Goal: Task Accomplishment & Management: Manage account settings

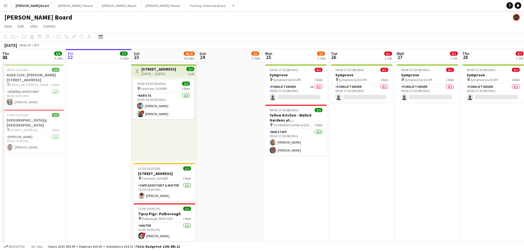
click at [138, 72] on app-icon "Toggle View" at bounding box center [137, 71] width 4 height 4
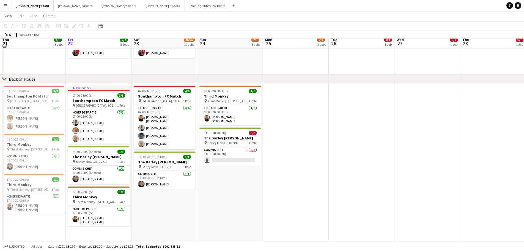
scroll to position [417, 0]
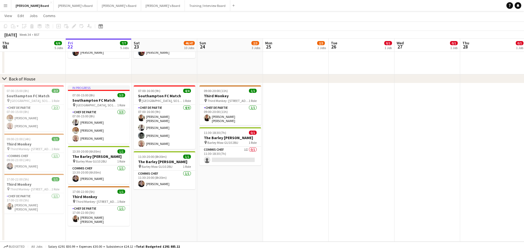
click at [461, 90] on app-date-cell at bounding box center [493, 162] width 66 height 158
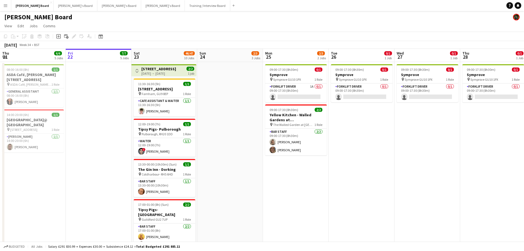
scroll to position [0, 0]
click at [308, 89] on app-card-role "Forklift Driver 1A 0/1 09:00-17:30 (8h30m) single-neutral-actions" at bounding box center [296, 93] width 62 height 19
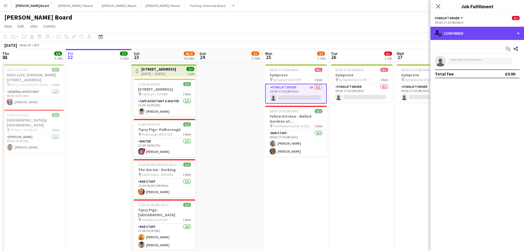
drag, startPoint x: 465, startPoint y: 32, endPoint x: 486, endPoint y: 62, distance: 37.2
click at [466, 32] on div "single-neutral-actions-check-2 Confirmed" at bounding box center [477, 33] width 94 height 13
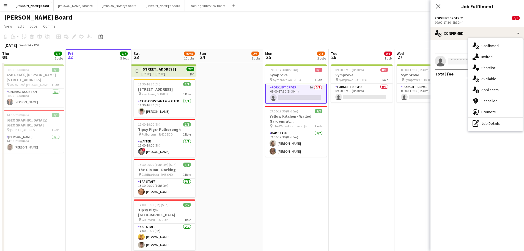
click at [500, 87] on div "single-neutral-actions-information Applicants" at bounding box center [495, 89] width 54 height 11
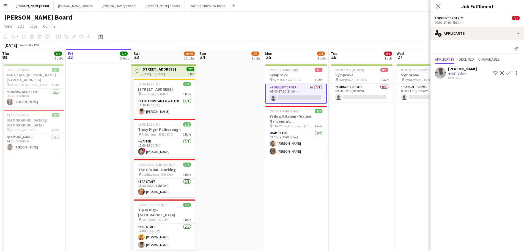
click at [461, 74] on div "6.5km" at bounding box center [462, 73] width 11 height 5
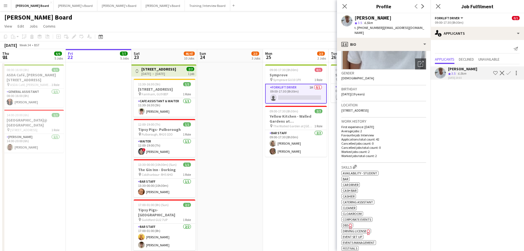
scroll to position [55, 0]
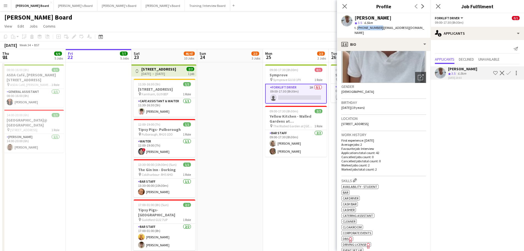
drag, startPoint x: 378, startPoint y: 27, endPoint x: 358, endPoint y: 29, distance: 20.7
click at [358, 29] on span "t. [PHONE_NUMBER]" at bounding box center [369, 28] width 29 height 4
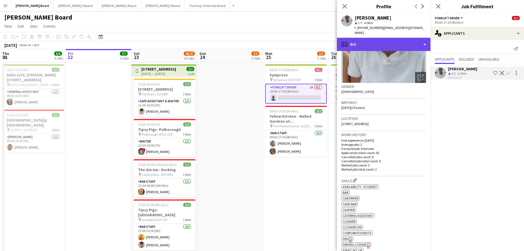
click at [394, 40] on div "profile Bio" at bounding box center [384, 44] width 94 height 13
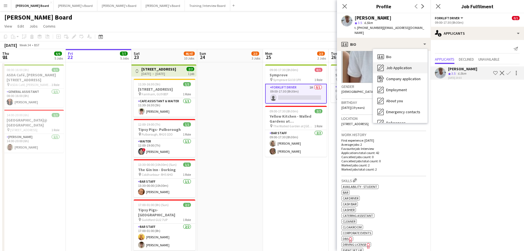
click at [410, 65] on span "Job Application" at bounding box center [399, 67] width 26 height 5
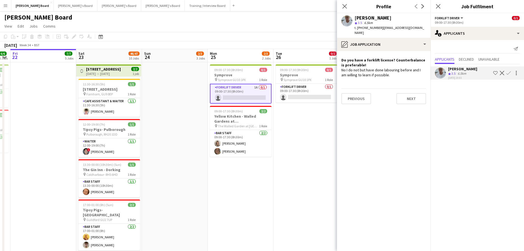
drag, startPoint x: 322, startPoint y: 113, endPoint x: 267, endPoint y: 109, distance: 54.6
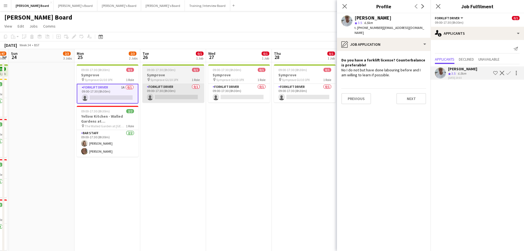
drag, startPoint x: 306, startPoint y: 105, endPoint x: 133, endPoint y: 86, distance: 173.8
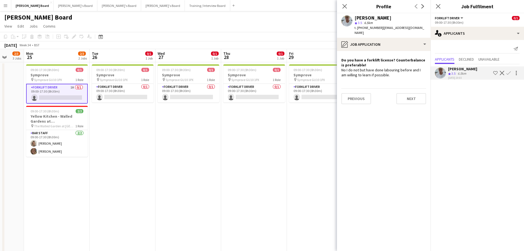
click at [182, 127] on app-date-cell "09:00-17:30 (8h30m) 0/1 Symprove pin Symprove GU10 1PX 1 Role Forklift Driver 0…" at bounding box center [188, 169] width 66 height 215
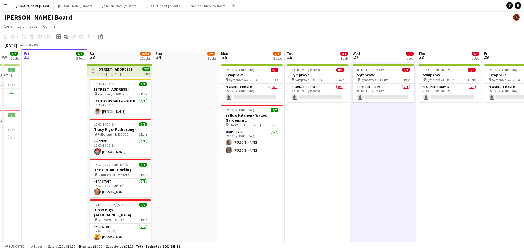
drag, startPoint x: 220, startPoint y: 159, endPoint x: 294, endPoint y: 149, distance: 74.6
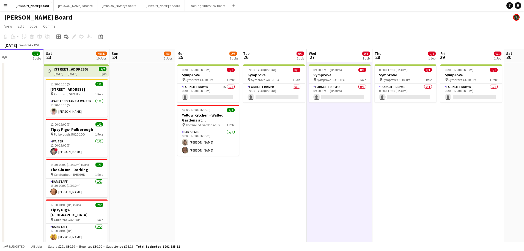
drag, startPoint x: 308, startPoint y: 163, endPoint x: 348, endPoint y: 163, distance: 39.6
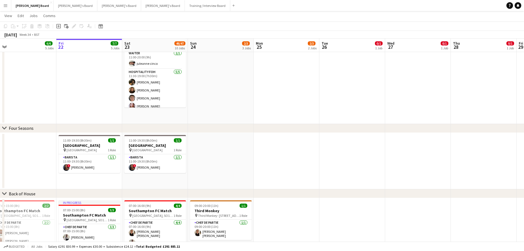
scroll to position [303, 0]
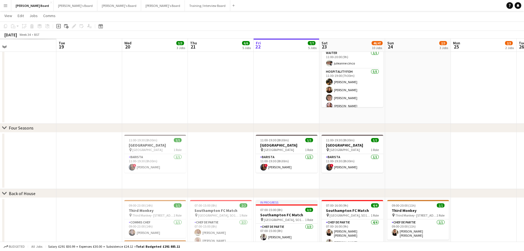
drag, startPoint x: 179, startPoint y: 150, endPoint x: 294, endPoint y: 160, distance: 115.5
click at [378, 154] on app-calendar-viewport "Sat 16 Sun 17 Mon 18 Tue 19 Wed 20 3/3 3 Jobs Thu 21 6/6 5 Jobs Fri 22 7/7 5 Jo…" at bounding box center [262, 37] width 524 height 637
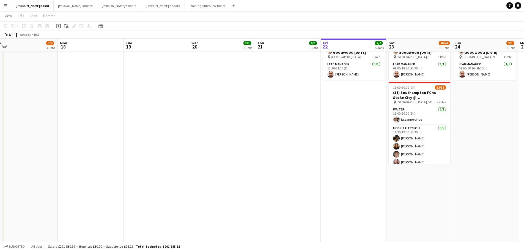
drag, startPoint x: 294, startPoint y: 160, endPoint x: 199, endPoint y: 156, distance: 95.5
click at [320, 160] on app-calendar-viewport "Fri 15 Sat 16 94/95 12 Jobs Sun 17 3/4 4 Jobs Mon 18 Tue 19 Wed 20 3/3 3 Jobs T…" at bounding box center [262, 151] width 524 height 864
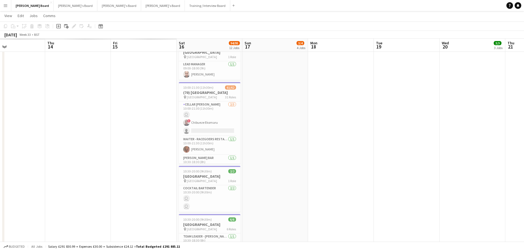
drag, startPoint x: 199, startPoint y: 156, endPoint x: 275, endPoint y: 156, distance: 76.7
click at [275, 156] on app-calendar-viewport "Tue 12 Wed 13 Thu 14 Fri 15 Sat 16 94/95 12 Jobs Sun 17 3/4 4 Jobs Mon 18 Tue 1…" at bounding box center [262, 151] width 524 height 864
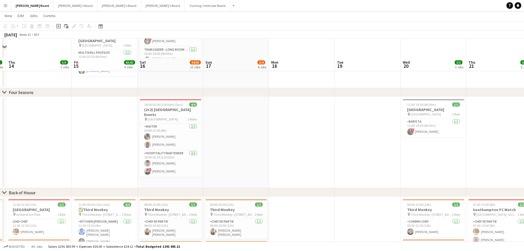
scroll to position [523, 0]
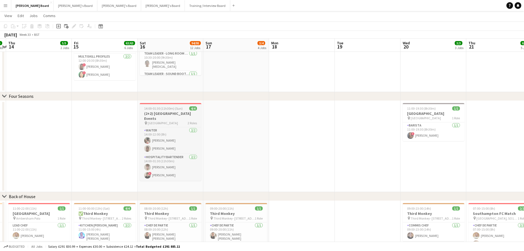
click at [168, 113] on h3 "(2+2) [GEOGRAPHIC_DATA] Events" at bounding box center [171, 116] width 62 height 10
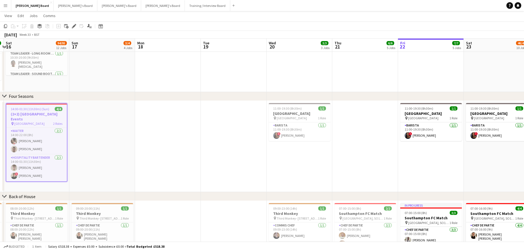
drag, startPoint x: 348, startPoint y: 136, endPoint x: -24, endPoint y: 108, distance: 373.0
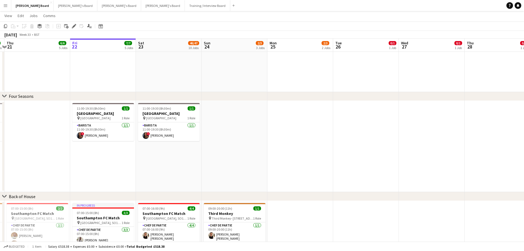
drag, startPoint x: 32, startPoint y: 103, endPoint x: 1, endPoint y: 97, distance: 31.1
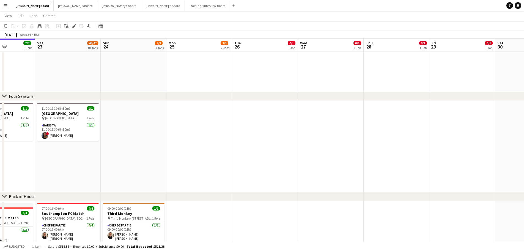
drag, startPoint x: 83, startPoint y: 120, endPoint x: 161, endPoint y: 120, distance: 78.1
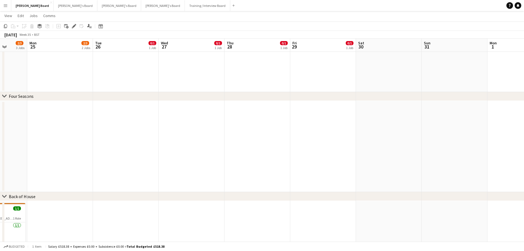
drag, startPoint x: 276, startPoint y: 121, endPoint x: 105, endPoint y: 124, distance: 170.8
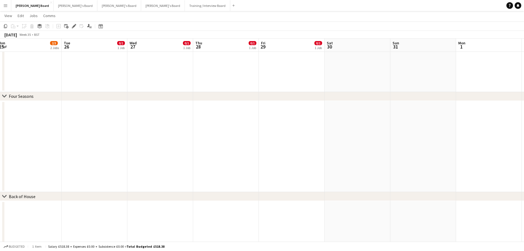
click at [139, 120] on app-date-cell at bounding box center [160, 146] width 66 height 91
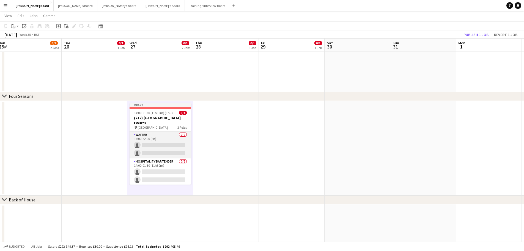
drag, startPoint x: 161, startPoint y: 150, endPoint x: 164, endPoint y: 147, distance: 5.4
click at [161, 150] on app-card-role "Waiter 0/2 14:00-22:00 (8h) single-neutral-actions single-neutral-actions" at bounding box center [161, 144] width 62 height 27
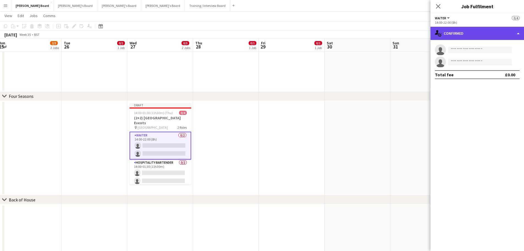
click at [470, 31] on div "single-neutral-actions-check-2 Confirmed" at bounding box center [477, 33] width 94 height 13
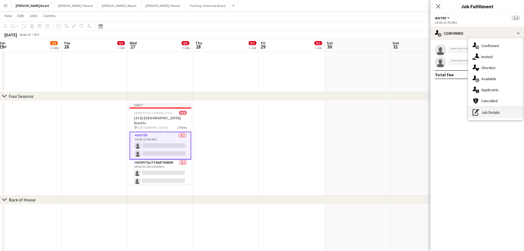
click at [498, 115] on div "pen-write Job Details" at bounding box center [495, 112] width 54 height 11
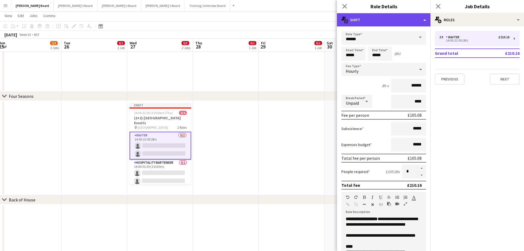
click at [386, 16] on div "multiple-actions-text Shift" at bounding box center [384, 19] width 94 height 13
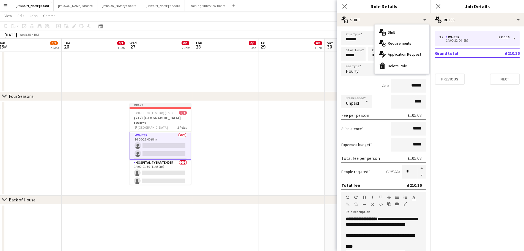
click at [401, 62] on div "bin-2 Delete Role" at bounding box center [402, 65] width 54 height 11
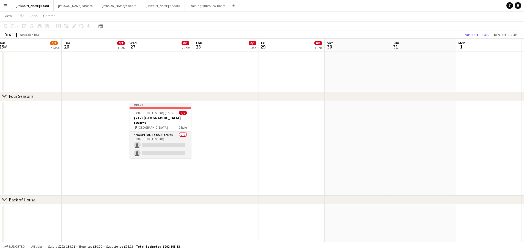
click at [161, 150] on app-card-role "Hospitality Bartender 0/2 14:00-01:30 (11h30m) single-neutral-actions single-ne…" at bounding box center [161, 144] width 62 height 27
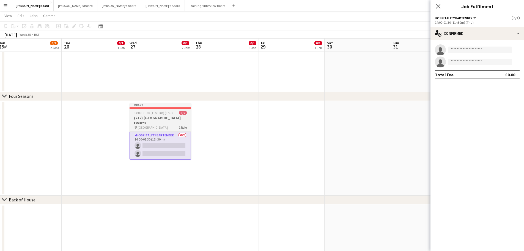
click at [165, 110] on app-job-card "Draft 14:00-01:30 (11h30m) (Thu) 0/2 (2+2) [GEOGRAPHIC_DATA] Events pin [GEOGRA…" at bounding box center [161, 131] width 62 height 56
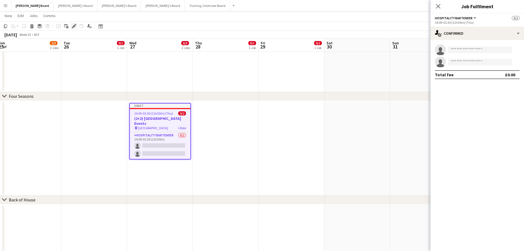
click at [74, 25] on icon "Edit" at bounding box center [74, 26] width 4 height 4
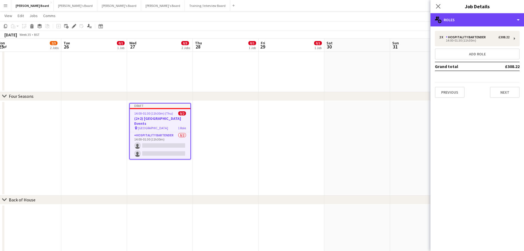
click at [493, 23] on div "multiple-users-add Roles" at bounding box center [477, 19] width 94 height 13
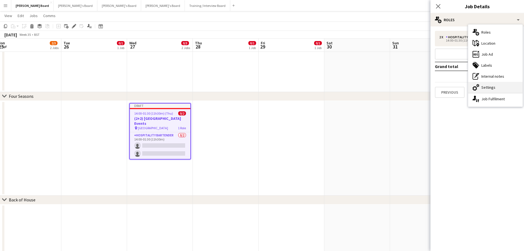
click at [490, 86] on div "cog-double-3 Settings" at bounding box center [495, 87] width 54 height 11
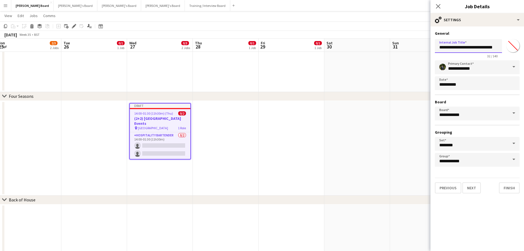
drag, startPoint x: 448, startPoint y: 49, endPoint x: 408, endPoint y: 48, distance: 39.9
type input "**********"
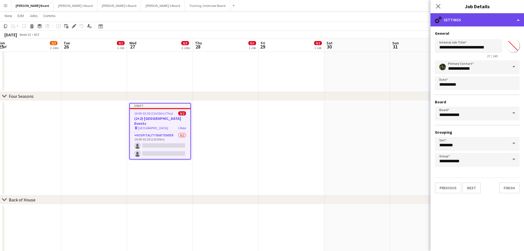
click at [478, 17] on div "cog-double-3 Settings" at bounding box center [477, 19] width 94 height 13
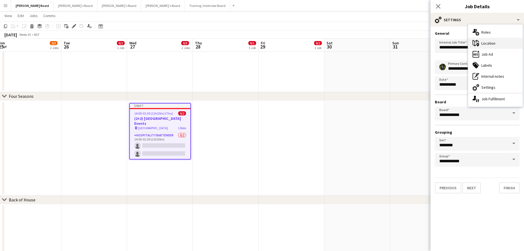
click at [488, 42] on div "maps-pin-1 Location" at bounding box center [495, 43] width 54 height 11
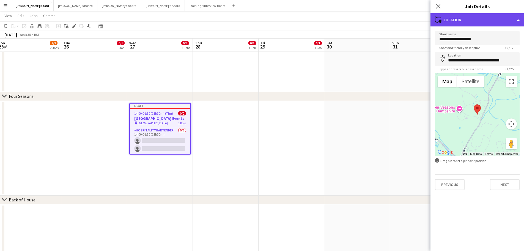
click at [488, 25] on div "maps-pin-1 Location" at bounding box center [477, 19] width 94 height 13
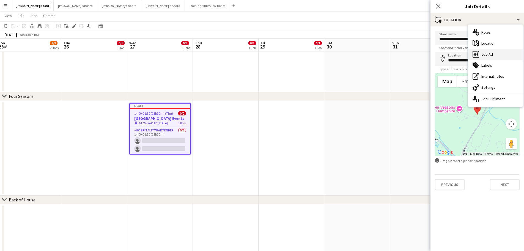
click at [493, 57] on div "ads-window Job Ad" at bounding box center [495, 54] width 54 height 11
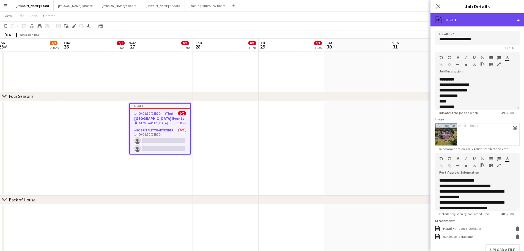
click at [484, 22] on div "ads-window Job Ad" at bounding box center [477, 19] width 94 height 13
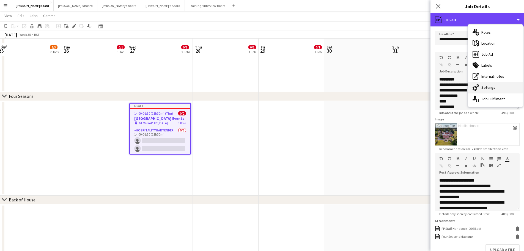
scroll to position [550, 0]
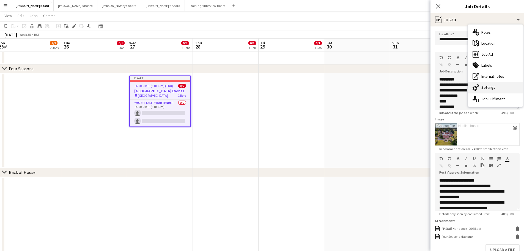
click at [497, 86] on div "cog-double-3 Settings" at bounding box center [495, 87] width 54 height 11
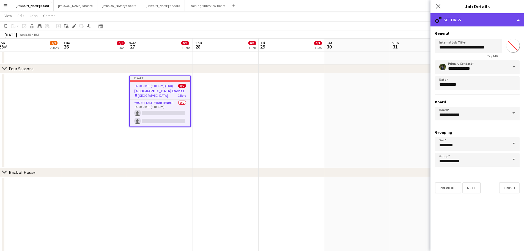
click at [471, 17] on div "cog-double-3 Settings" at bounding box center [477, 19] width 94 height 13
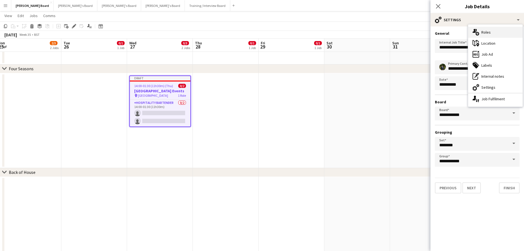
click at [496, 34] on div "multiple-users-add Roles" at bounding box center [495, 32] width 54 height 11
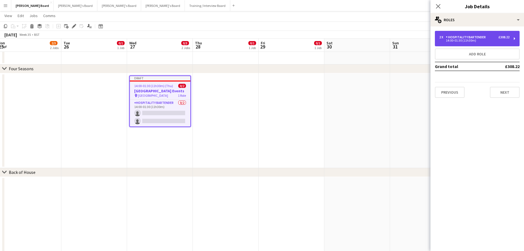
click at [466, 37] on div "Hospitality Bartender" at bounding box center [467, 37] width 42 height 4
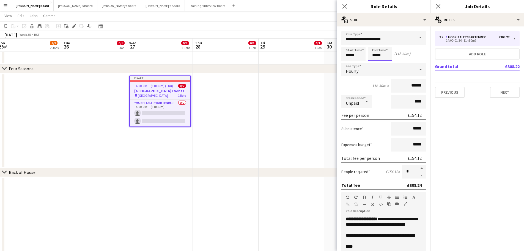
click at [374, 56] on input "*****" at bounding box center [380, 54] width 24 height 14
type input "*****"
click at [377, 64] on div at bounding box center [374, 64] width 11 height 6
click at [384, 97] on div "Break Period Unpaid ****" at bounding box center [383, 102] width 85 height 14
click at [418, 167] on button "button" at bounding box center [421, 167] width 9 height 7
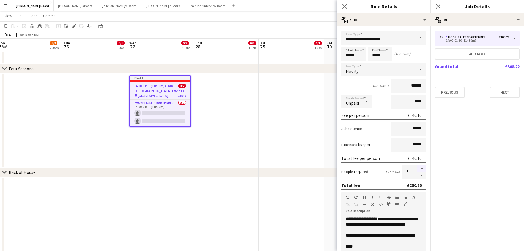
type input "*"
click at [284, 127] on app-date-cell at bounding box center [292, 120] width 66 height 95
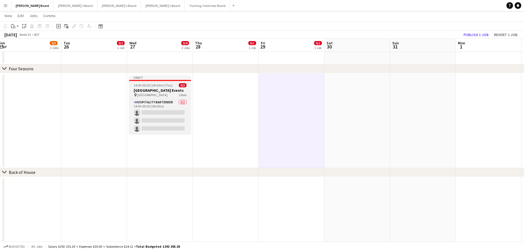
click at [168, 92] on h3 "[GEOGRAPHIC_DATA] Events" at bounding box center [160, 90] width 62 height 5
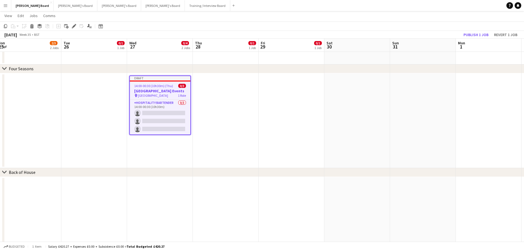
click at [215, 91] on app-date-cell at bounding box center [226, 120] width 66 height 95
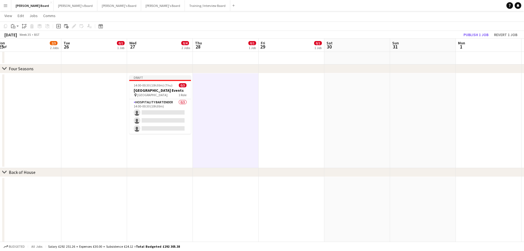
click at [282, 93] on app-date-cell at bounding box center [292, 120] width 66 height 95
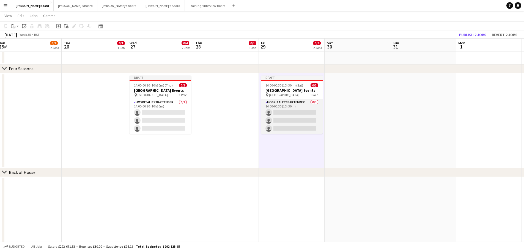
click at [281, 115] on app-card-role "Hospitality Bartender 0/3 14:00-00:30 (10h30m) single-neutral-actions single-ne…" at bounding box center [292, 116] width 62 height 35
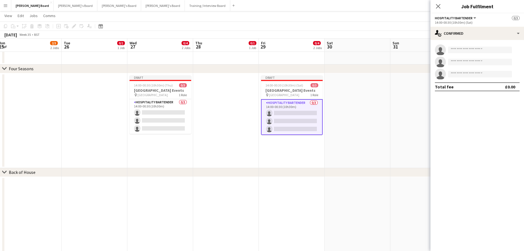
click at [470, 40] on div "single-neutral-actions single-neutral-actions single-neutral-actions Total fee …" at bounding box center [477, 68] width 94 height 56
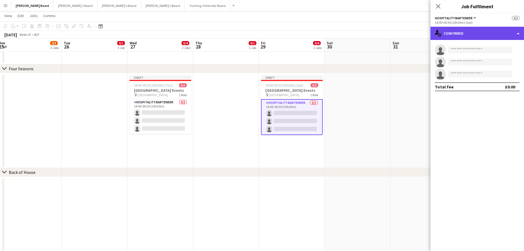
click at [496, 34] on div "single-neutral-actions-check-2 Confirmed" at bounding box center [477, 33] width 94 height 13
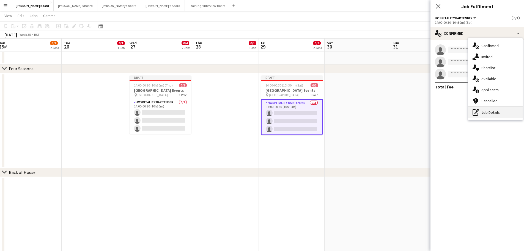
click at [503, 116] on div "pen-write Job Details" at bounding box center [495, 112] width 54 height 11
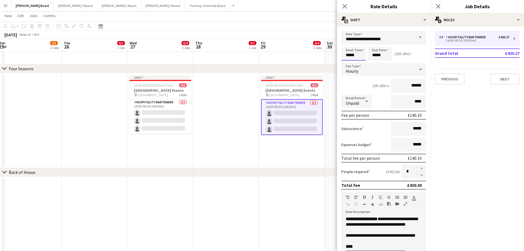
click at [352, 55] on input "*****" at bounding box center [353, 54] width 24 height 14
type input "*****"
click at [347, 45] on div at bounding box center [347, 44] width 11 height 6
click at [377, 55] on input "*****" at bounding box center [380, 54] width 24 height 14
click at [385, 64] on div at bounding box center [385, 64] width 11 height 6
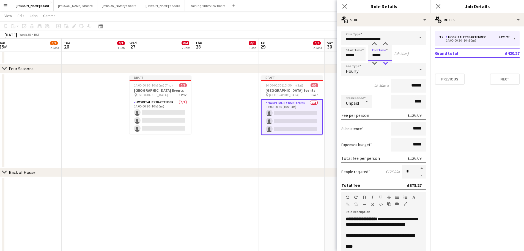
type input "*****"
click at [385, 64] on div at bounding box center [385, 64] width 11 height 6
click at [367, 97] on icon at bounding box center [366, 101] width 7 height 11
click at [373, 90] on div at bounding box center [262, 125] width 524 height 251
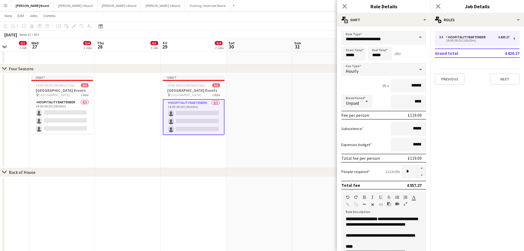
drag, startPoint x: 244, startPoint y: 161, endPoint x: 146, endPoint y: 154, distance: 98.4
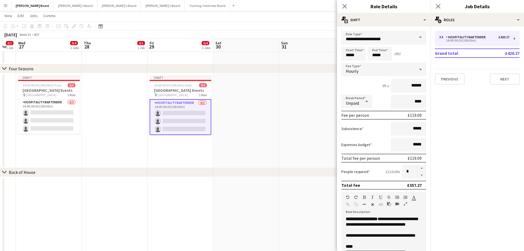
scroll to position [0, 187]
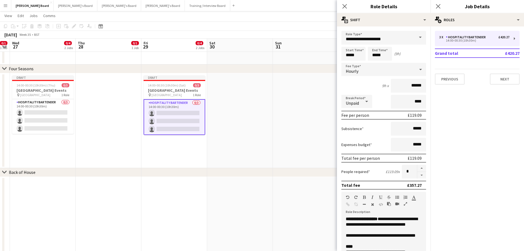
drag, startPoint x: 198, startPoint y: 156, endPoint x: 185, endPoint y: 155, distance: 12.7
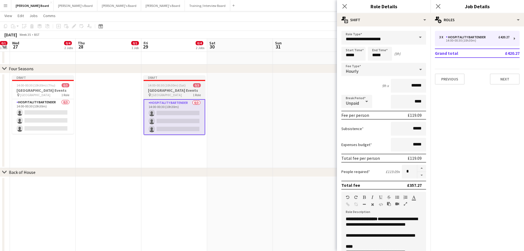
click at [175, 90] on h3 "[GEOGRAPHIC_DATA] Events" at bounding box center [175, 90] width 62 height 5
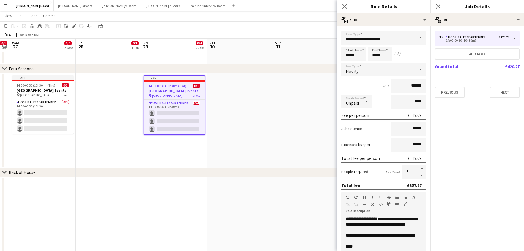
click at [243, 91] on app-date-cell at bounding box center [240, 120] width 66 height 95
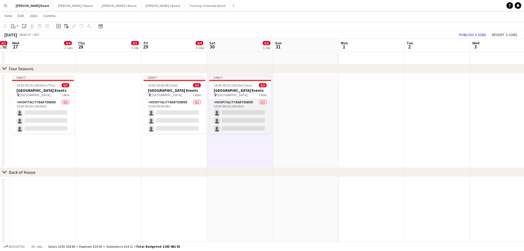
click at [233, 114] on app-card-role "Hospitality Bartender 0/3 14:00-00:30 (10h30m) single-neutral-actions single-ne…" at bounding box center [240, 116] width 62 height 35
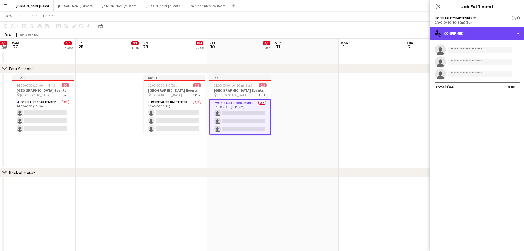
drag, startPoint x: 466, startPoint y: 37, endPoint x: 482, endPoint y: 58, distance: 26.7
click at [467, 36] on div "single-neutral-actions-check-2 Confirmed" at bounding box center [477, 33] width 94 height 13
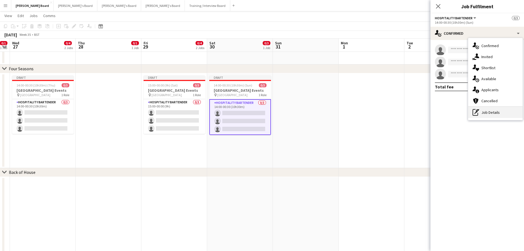
click at [495, 112] on div "pen-write Job Details" at bounding box center [495, 112] width 54 height 11
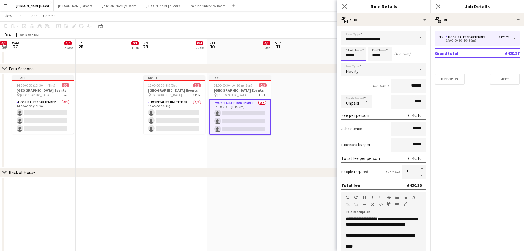
click at [355, 55] on input "*****" at bounding box center [353, 54] width 24 height 14
type input "*****"
click at [347, 63] on div at bounding box center [347, 64] width 11 height 6
click at [331, 100] on app-date-cell at bounding box center [306, 120] width 66 height 95
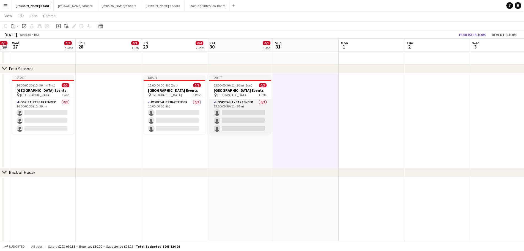
click at [244, 124] on app-card-role "Hospitality Bartender 0/3 13:00-00:30 (11h30m) single-neutral-actions single-ne…" at bounding box center [240, 116] width 62 height 35
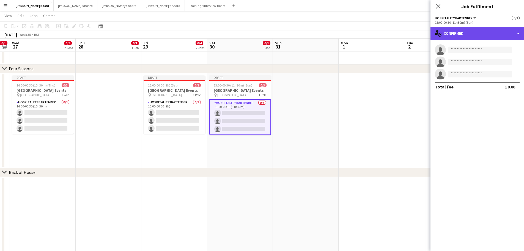
click at [494, 34] on div "single-neutral-actions-check-2 Confirmed" at bounding box center [477, 33] width 94 height 13
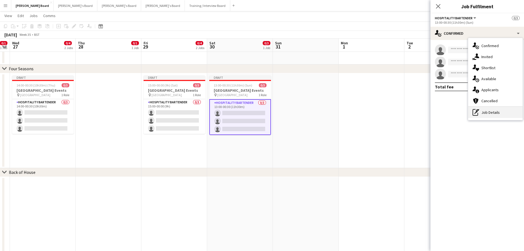
click at [497, 116] on div "pen-write Job Details" at bounding box center [495, 112] width 54 height 11
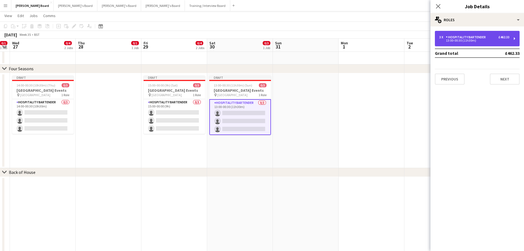
click at [473, 39] on div "3 x Hospitality Bartender £462.33 13:00-00:30 (11h30m)" at bounding box center [474, 38] width 70 height 7
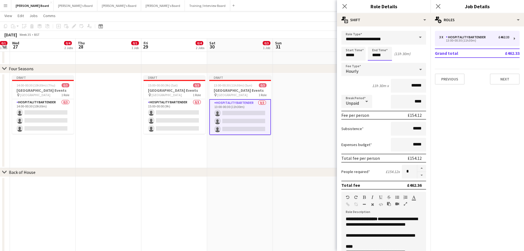
click at [380, 54] on input "*****" at bounding box center [380, 54] width 24 height 14
click at [376, 65] on div at bounding box center [374, 64] width 11 height 6
click at [390, 64] on div at bounding box center [385, 64] width 11 height 6
type input "*****"
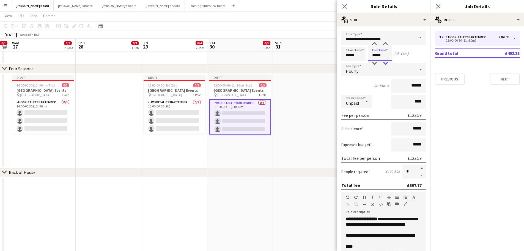
click at [390, 64] on div at bounding box center [385, 64] width 11 height 6
click at [289, 122] on app-date-cell at bounding box center [306, 120] width 66 height 95
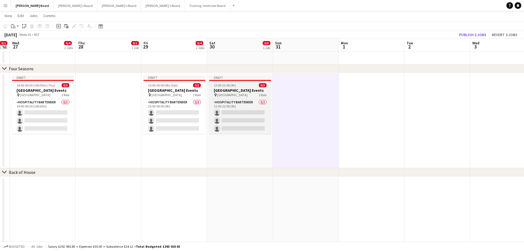
click at [232, 88] on h3 "[GEOGRAPHIC_DATA] Events" at bounding box center [240, 90] width 62 height 5
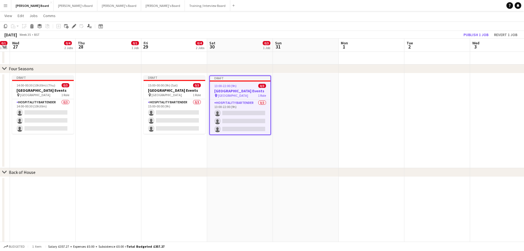
click at [287, 106] on app-date-cell at bounding box center [306, 120] width 66 height 95
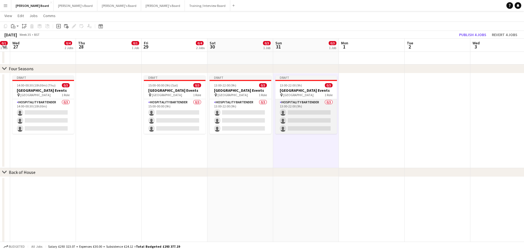
click at [300, 106] on app-card-role "Hospitality Bartender 0/3 13:00-22:00 (9h) single-neutral-actions single-neutra…" at bounding box center [306, 116] width 62 height 35
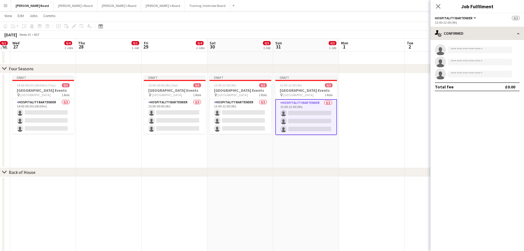
click at [476, 27] on div "Hospitality Bartender All roles Hospitality Bartender 0/3 13:00-22:00 (9h) sing…" at bounding box center [477, 131] width 94 height 237
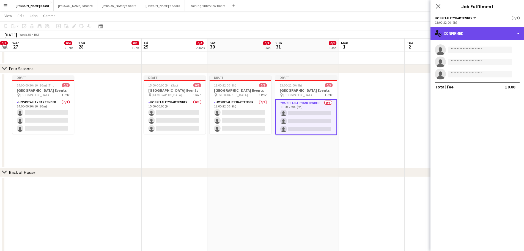
click at [477, 30] on div "single-neutral-actions-check-2 Confirmed" at bounding box center [477, 33] width 94 height 13
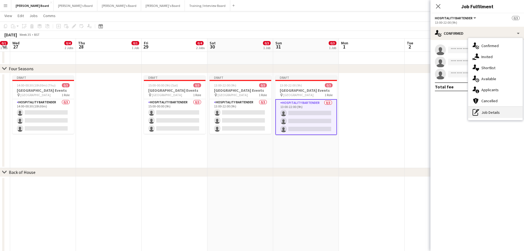
click at [489, 113] on div "pen-write Job Details" at bounding box center [495, 112] width 54 height 11
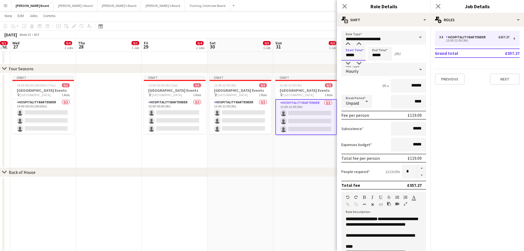
click at [356, 55] on input "*****" at bounding box center [353, 54] width 24 height 14
click at [349, 44] on div at bounding box center [347, 44] width 11 height 6
type input "*****"
click at [349, 44] on div at bounding box center [347, 44] width 11 height 6
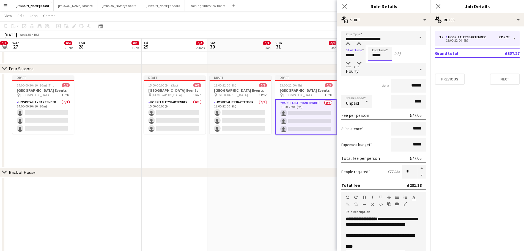
click at [386, 57] on input "*****" at bounding box center [380, 54] width 24 height 14
click at [375, 45] on div at bounding box center [374, 44] width 11 height 6
type input "*****"
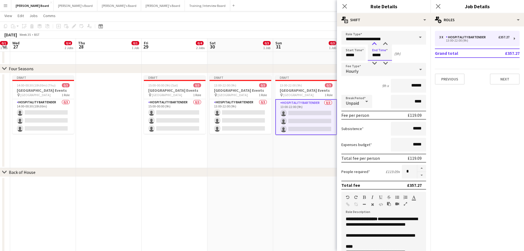
click at [375, 45] on div at bounding box center [374, 44] width 11 height 6
click at [380, 89] on div "10h x ******" at bounding box center [383, 86] width 85 height 14
click at [301, 162] on app-date-cell "Draft 13:00-22:00 (9h) 0/3 [GEOGRAPHIC_DATA] Events pin [GEOGRAPHIC_DATA] 1 Rol…" at bounding box center [306, 120] width 66 height 95
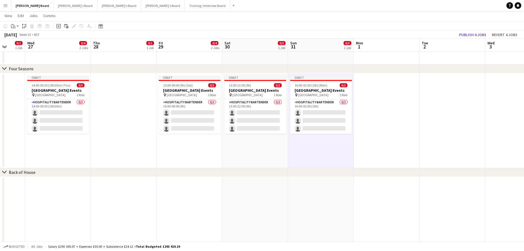
scroll to position [0, 169]
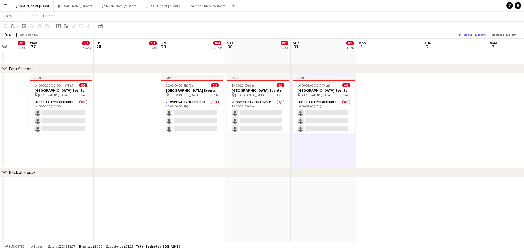
drag, startPoint x: 113, startPoint y: 142, endPoint x: 125, endPoint y: 141, distance: 13.0
click at [481, 33] on button "Publish 4 jobs" at bounding box center [473, 34] width 32 height 7
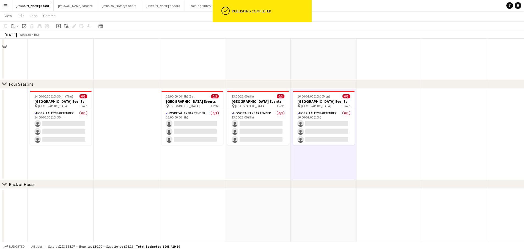
scroll to position [512, 0]
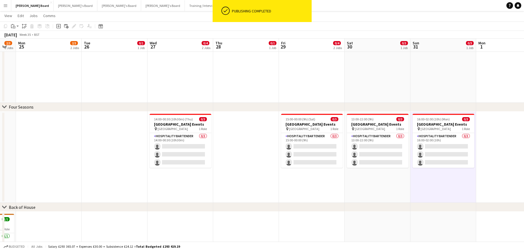
drag, startPoint x: 117, startPoint y: 150, endPoint x: 294, endPoint y: 154, distance: 176.9
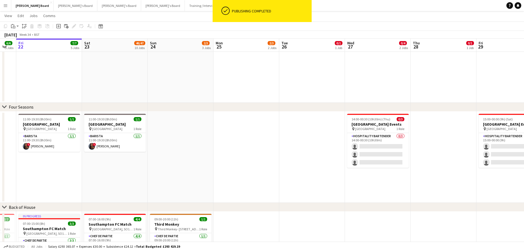
drag, startPoint x: 191, startPoint y: 154, endPoint x: 354, endPoint y: 155, distance: 162.8
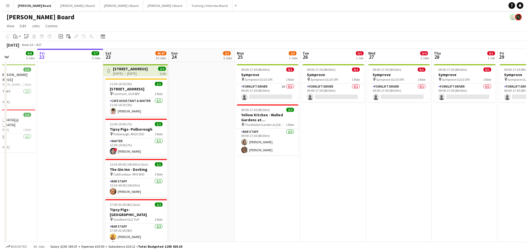
scroll to position [0, 0]
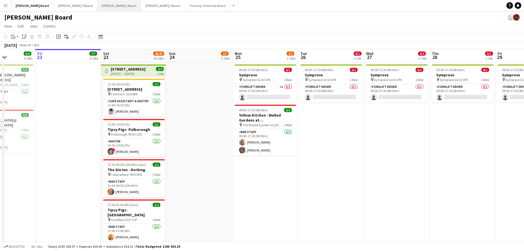
click at [97, 5] on button "[PERSON_NAME]'s Board Close" at bounding box center [119, 5] width 44 height 11
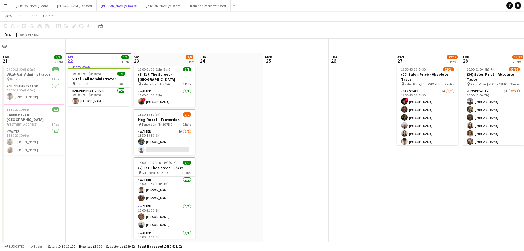
scroll to position [28, 0]
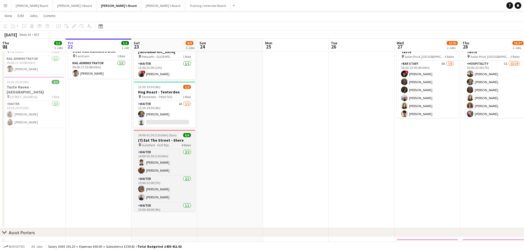
click at [180, 138] on h3 "(7) Eat The Street - Shere" at bounding box center [165, 140] width 62 height 5
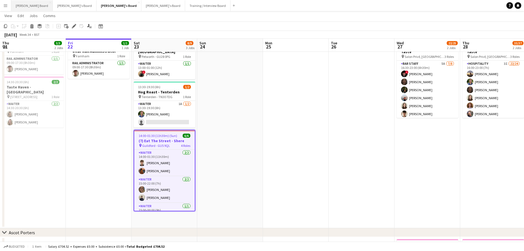
click at [22, 3] on button "[PERSON_NAME] Board Close" at bounding box center [32, 5] width 42 height 11
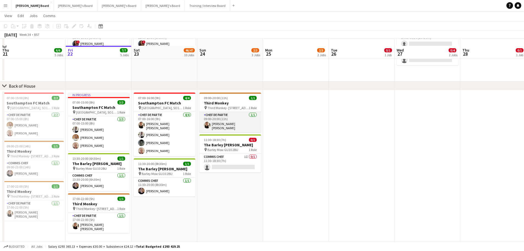
scroll to position [517, 0]
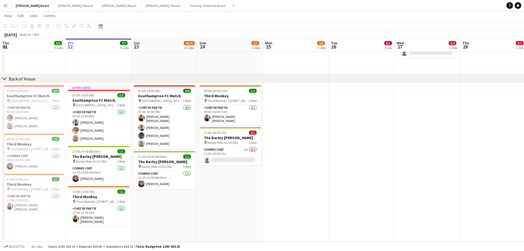
click at [161, 208] on app-date-cell "07:00-16:00 (9h) 4/4 Southampton FC Match pin [GEOGRAPHIC_DATA], SO14 5FP 1 Rol…" at bounding box center [164, 162] width 66 height 158
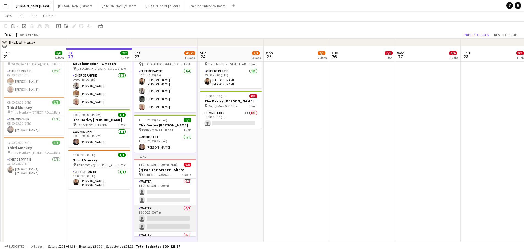
scroll to position [564, 0]
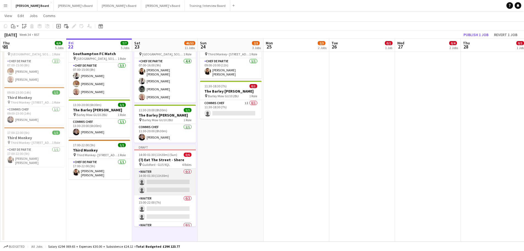
click at [164, 180] on app-card-role "Waiter 0/2 14:00-01:30 (11h30m) single-neutral-actions single-neutral-actions" at bounding box center [165, 181] width 62 height 27
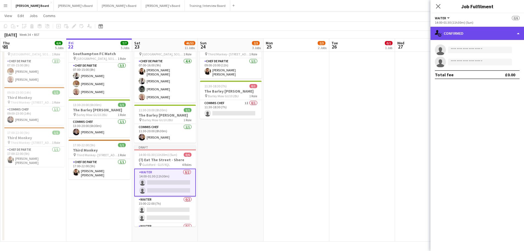
click at [504, 27] on div "single-neutral-actions-check-2 Confirmed" at bounding box center [477, 33] width 94 height 13
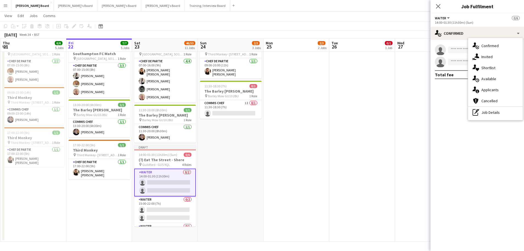
click at [502, 113] on div "pen-write Job Details" at bounding box center [495, 112] width 54 height 11
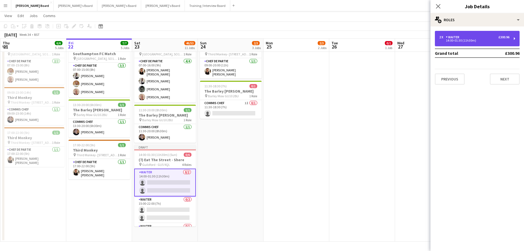
click at [464, 37] on div "2 x Waiter £300.96" at bounding box center [474, 37] width 70 height 4
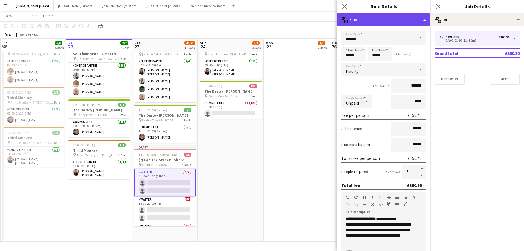
click at [374, 19] on div "multiple-actions-text Shift" at bounding box center [384, 19] width 94 height 13
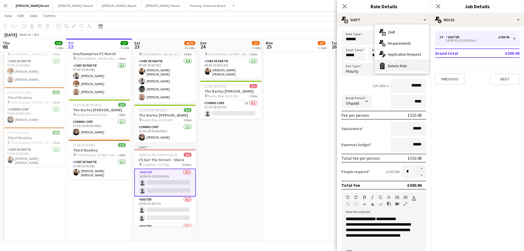
click at [393, 67] on div "bin-2 Delete Role" at bounding box center [402, 65] width 54 height 11
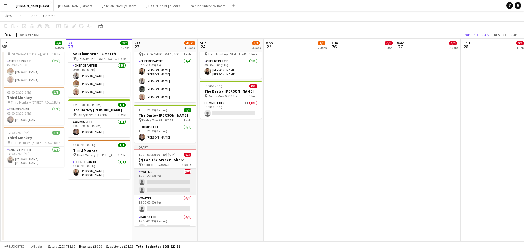
click at [152, 192] on app-card-role "Waiter 0/2 15:00-22:00 (7h) single-neutral-actions single-neutral-actions" at bounding box center [165, 181] width 62 height 27
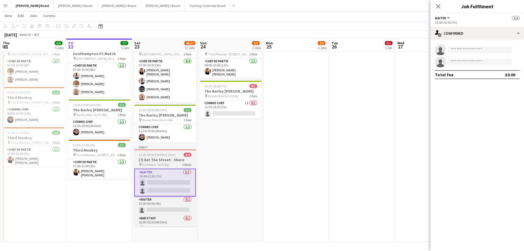
click at [161, 165] on span "Guildford - GU5 9QL" at bounding box center [156, 164] width 28 height 4
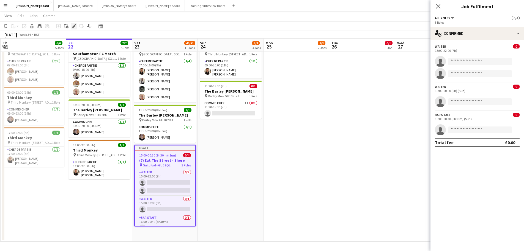
click at [72, 25] on icon "Edit" at bounding box center [74, 26] width 4 height 4
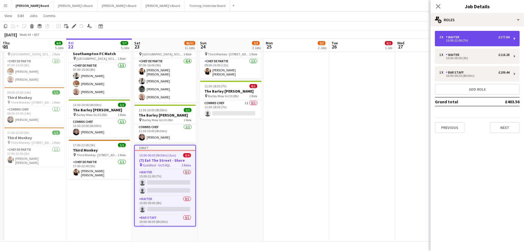
click at [484, 36] on div "2 x Waiter £177.84" at bounding box center [474, 37] width 70 height 4
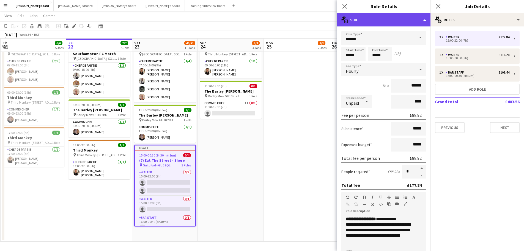
click at [376, 21] on div "multiple-actions-text Shift" at bounding box center [384, 19] width 94 height 13
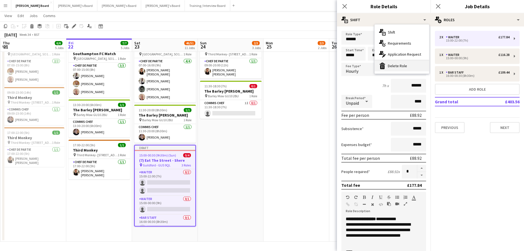
click at [399, 67] on div "bin-2 Delete Role" at bounding box center [402, 65] width 54 height 11
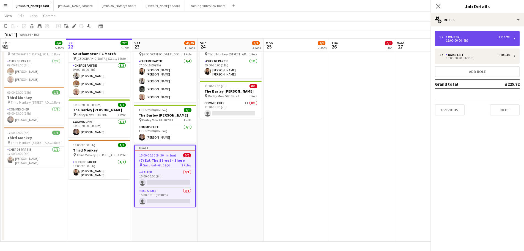
click at [453, 37] on div "Waiter" at bounding box center [454, 37] width 16 height 4
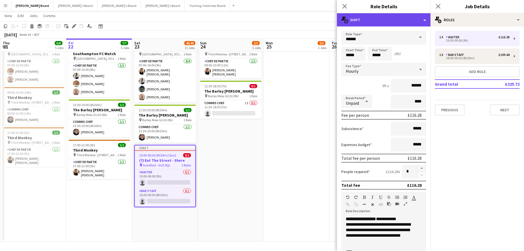
click at [370, 14] on div "multiple-actions-text Shift" at bounding box center [384, 19] width 94 height 13
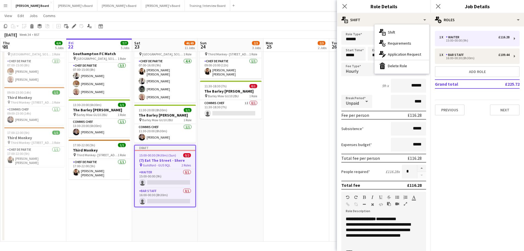
click at [392, 66] on div "bin-2 Delete Role" at bounding box center [402, 65] width 54 height 11
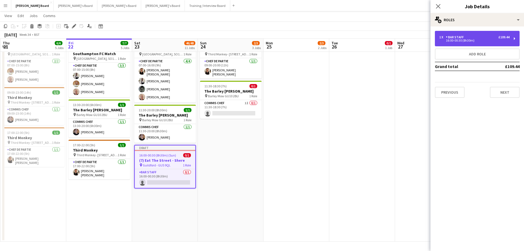
click at [463, 43] on div "1 x BAR STAFF £109.44 16:00-00:30 (8h30m)" at bounding box center [477, 38] width 85 height 15
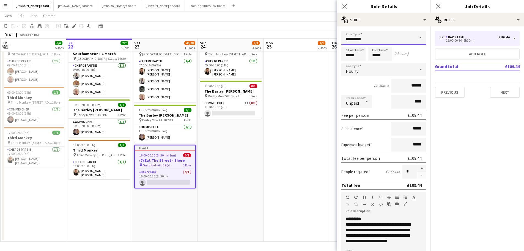
drag, startPoint x: 372, startPoint y: 40, endPoint x: 327, endPoint y: 37, distance: 45.7
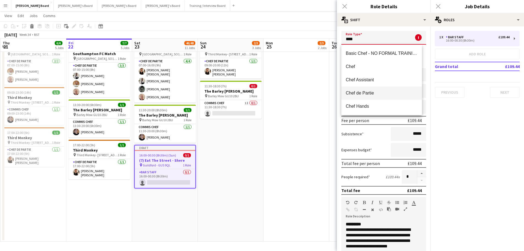
click at [375, 94] on span "Chef de Partie" at bounding box center [382, 92] width 72 height 5
type input "**********"
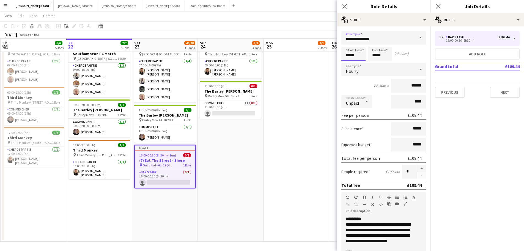
drag, startPoint x: 356, startPoint y: 56, endPoint x: 329, endPoint y: 56, distance: 27.8
type input "*****"
drag, startPoint x: 400, startPoint y: 86, endPoint x: 426, endPoint y: 87, distance: 25.9
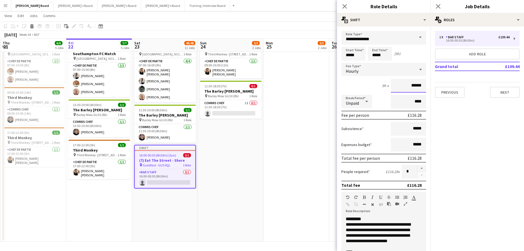
click at [426, 87] on form "**********" at bounding box center [384, 202] width 94 height 342
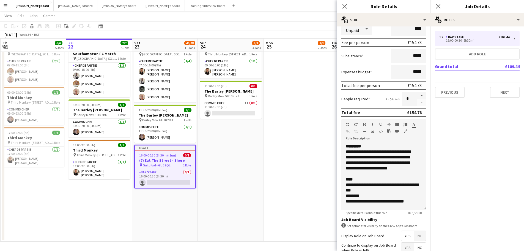
scroll to position [83, 0]
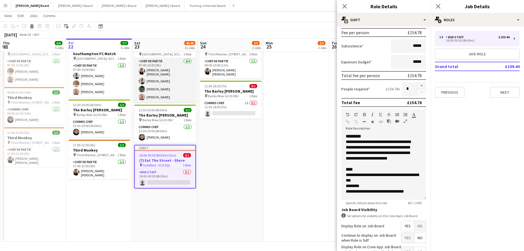
type input "******"
click at [160, 92] on app-card-role "Chef de Partie [DATE] 07:00-16:00 (9h) [PERSON_NAME] [PERSON_NAME] [PERSON_NAME…" at bounding box center [165, 80] width 62 height 44
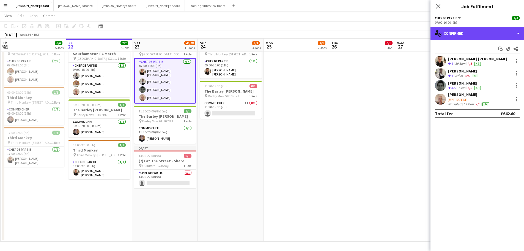
click at [471, 36] on div "single-neutral-actions-check-2 Confirmed" at bounding box center [477, 33] width 94 height 13
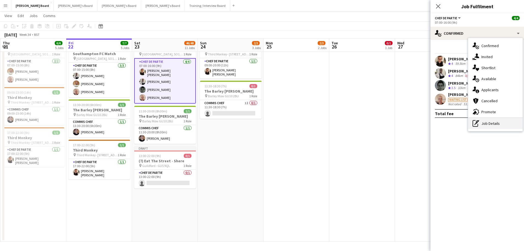
click at [495, 127] on div "pen-write Job Details" at bounding box center [495, 123] width 54 height 11
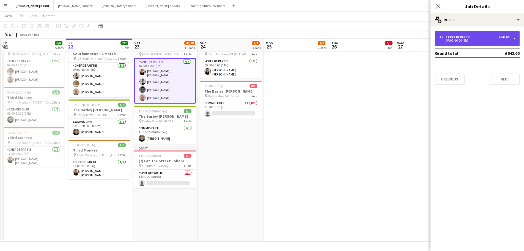
click at [469, 42] on div "4 x Chef de Partie £642.60 07:00-16:00 (9h)" at bounding box center [477, 38] width 85 height 15
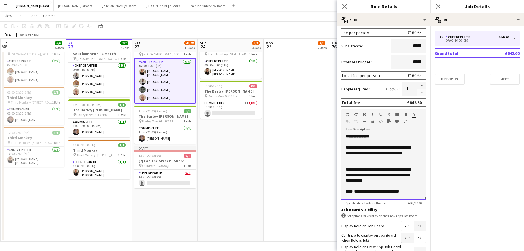
click at [382, 156] on div "**********" at bounding box center [380, 152] width 68 height 17
copy div "**********"
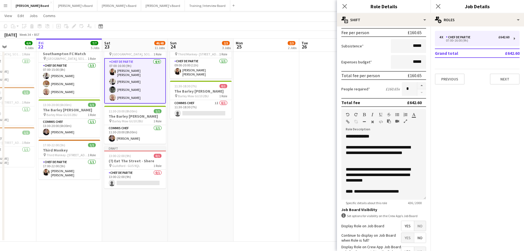
drag, startPoint x: 102, startPoint y: 172, endPoint x: 138, endPoint y: 174, distance: 36.3
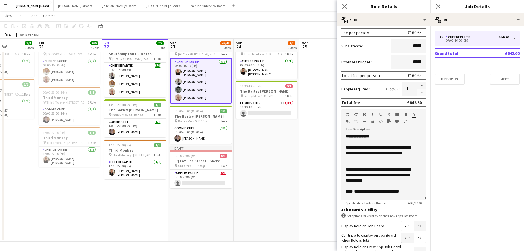
scroll to position [0, 160]
click at [139, 172] on app-card-role "Chef de Partie [DATE] 17:00-22:00 (5h) [PERSON_NAME] [PERSON_NAME]" at bounding box center [136, 169] width 62 height 20
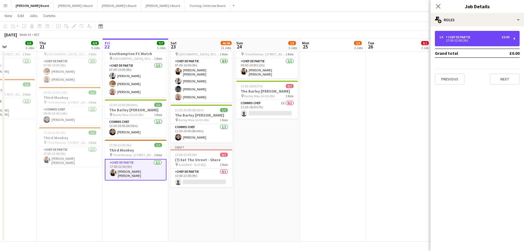
click at [471, 41] on div "17:00-22:00 (5h)" at bounding box center [474, 40] width 70 height 3
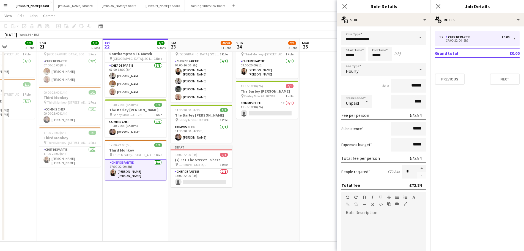
click at [290, 167] on app-date-cell "09:00-20:00 (11h) 1/1 Third Monkey pin Third Monkey- 46 South St 1 Role Chef de…" at bounding box center [267, 139] width 66 height 205
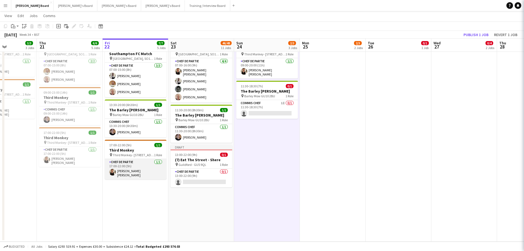
drag, startPoint x: 125, startPoint y: 166, endPoint x: 139, endPoint y: 164, distance: 13.9
click at [125, 167] on app-card-role "Chef de Partie [DATE] 17:00-22:00 (5h) [PERSON_NAME] [PERSON_NAME]" at bounding box center [136, 169] width 62 height 20
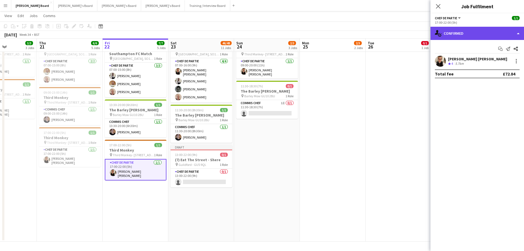
click at [472, 32] on div "single-neutral-actions-check-2 Confirmed" at bounding box center [477, 33] width 94 height 13
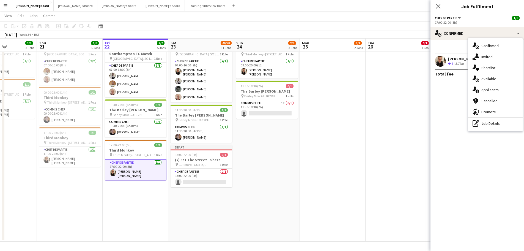
drag, startPoint x: 495, startPoint y: 122, endPoint x: 479, endPoint y: 89, distance: 35.8
click at [495, 122] on div "pen-write Job Details" at bounding box center [495, 123] width 54 height 11
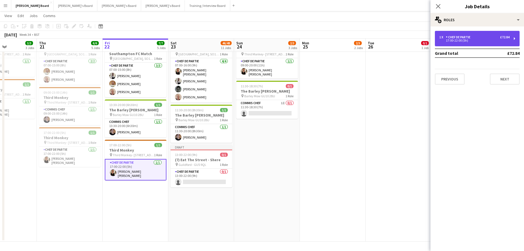
click at [456, 44] on div "1 x Chef de Partie £72.84 17:00-22:00 (5h)" at bounding box center [477, 38] width 85 height 15
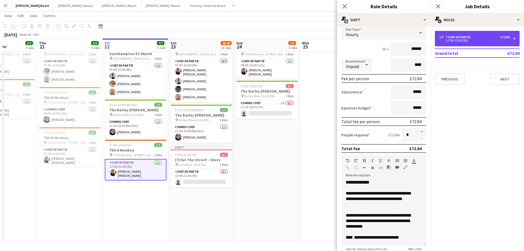
scroll to position [83, 0]
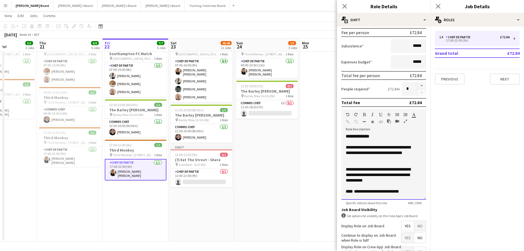
click at [388, 184] on div at bounding box center [384, 186] width 76 height 6
copy div "**********"
drag, startPoint x: 194, startPoint y: 175, endPoint x: 279, endPoint y: 156, distance: 87.3
click at [194, 175] on app-card-role "Chef de Partie 0/1 13:00-22:00 (9h) single-neutral-actions" at bounding box center [202, 177] width 62 height 19
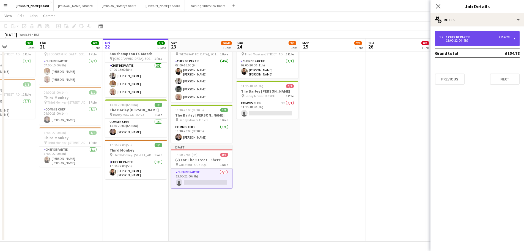
click at [482, 32] on div "1 x Chef de Partie £154.78 13:00-22:00 (9h)" at bounding box center [477, 38] width 85 height 15
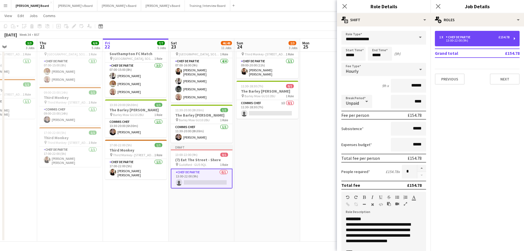
scroll to position [83, 0]
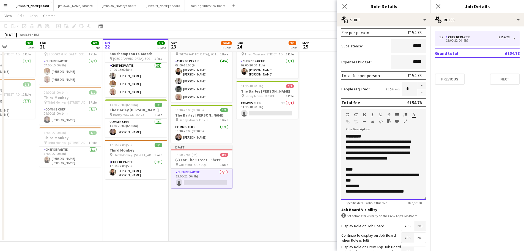
click at [383, 178] on div "**********" at bounding box center [384, 177] width 76 height 11
paste div
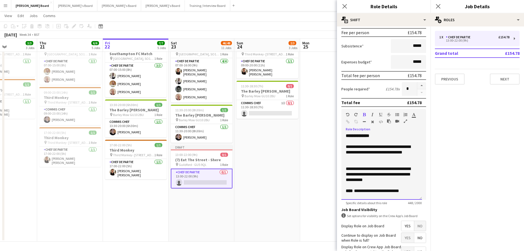
scroll to position [0, 0]
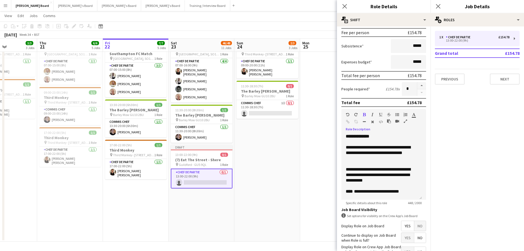
click at [316, 164] on app-date-cell at bounding box center [333, 139] width 66 height 205
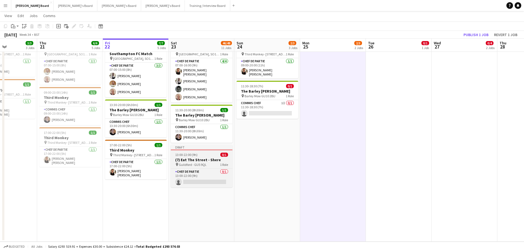
click at [181, 152] on span "13:00-22:00 (9h)" at bounding box center [186, 154] width 22 height 4
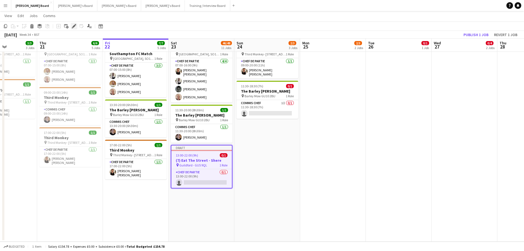
click at [76, 24] on div "Edit" at bounding box center [74, 26] width 7 height 7
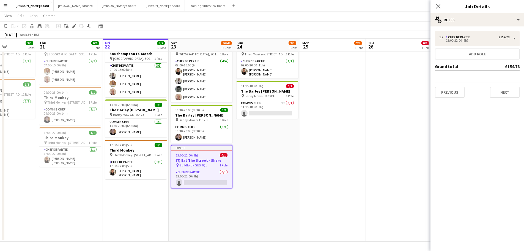
click at [490, 26] on div "1 x Chef de Partie £154.78 13:00-22:00 (9h) Add role Grand total £154.78 Previo…" at bounding box center [477, 64] width 94 height 76
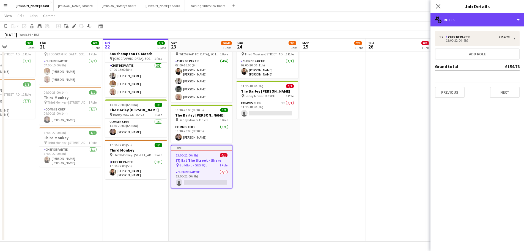
drag, startPoint x: 490, startPoint y: 24, endPoint x: 488, endPoint y: 52, distance: 28.4
click at [489, 25] on div "multiple-users-add Roles" at bounding box center [477, 19] width 94 height 13
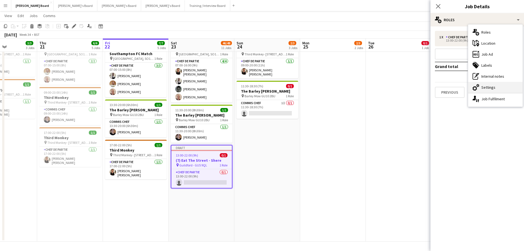
click at [490, 85] on div "cog-double-3 Settings" at bounding box center [495, 87] width 54 height 11
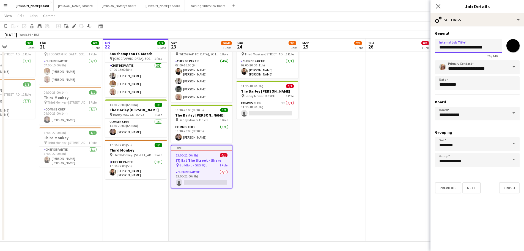
drag, startPoint x: 445, startPoint y: 47, endPoint x: 433, endPoint y: 49, distance: 12.8
click at [434, 49] on form "**********" at bounding box center [477, 112] width 94 height 162
type input "**********"
click at [438, 70] on input "**********" at bounding box center [477, 67] width 85 height 14
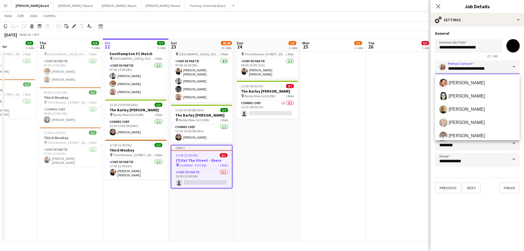
click at [478, 64] on input "**********" at bounding box center [477, 67] width 85 height 14
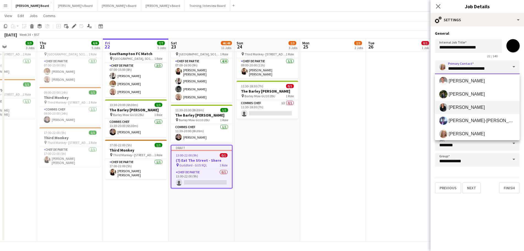
scroll to position [55, 0]
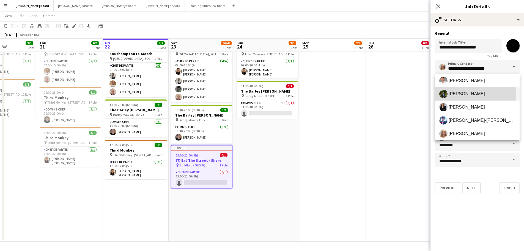
click at [466, 94] on span "[PERSON_NAME]" at bounding box center [467, 93] width 36 height 5
type input "**********"
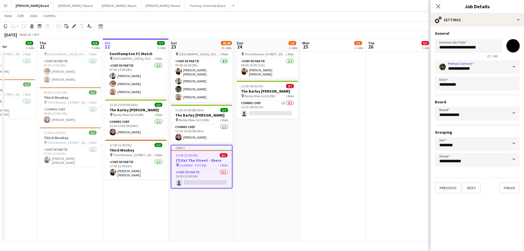
click at [373, 114] on app-date-cell at bounding box center [399, 139] width 66 height 205
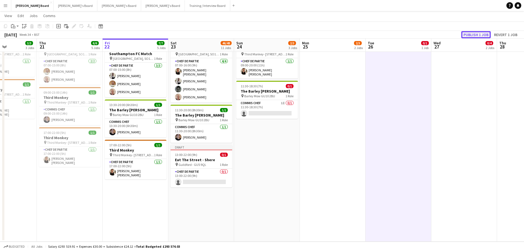
click at [472, 35] on button "Publish 1 job" at bounding box center [475, 34] width 29 height 7
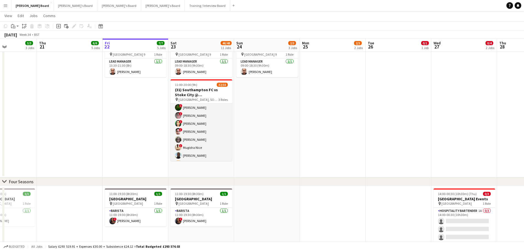
scroll to position [110, 0]
click at [197, 134] on app-card-role "Retail Kiosk 19I 1A 26/27 13:00-17:00 (4h) [PERSON_NAME] [PERSON_NAME] [PERSON_…" at bounding box center [202, 177] width 62 height 228
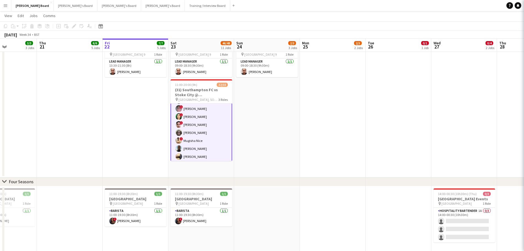
scroll to position [111, 0]
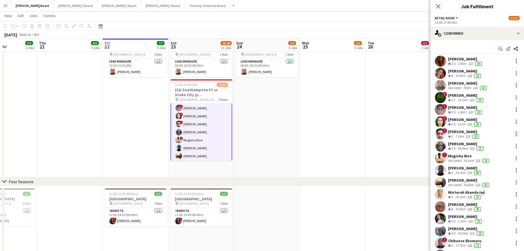
click at [514, 132] on div at bounding box center [516, 133] width 7 height 7
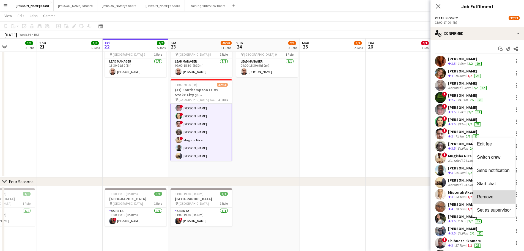
click at [494, 191] on button "Remove" at bounding box center [494, 196] width 43 height 13
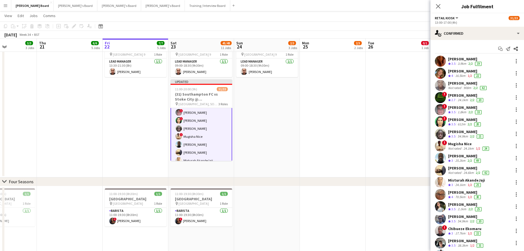
drag, startPoint x: 337, startPoint y: 154, endPoint x: 327, endPoint y: 157, distance: 10.3
click at [337, 155] on app-date-cell at bounding box center [333, 107] width 66 height 140
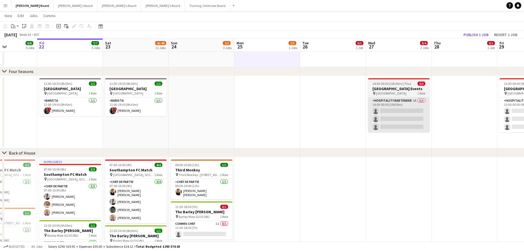
scroll to position [0, 166]
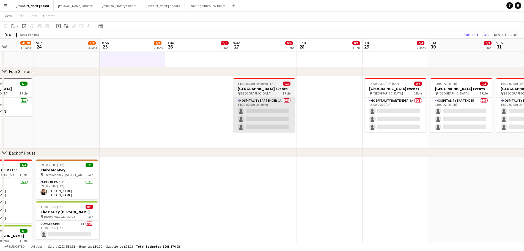
drag, startPoint x: 148, startPoint y: 119, endPoint x: 219, endPoint y: 112, distance: 71.8
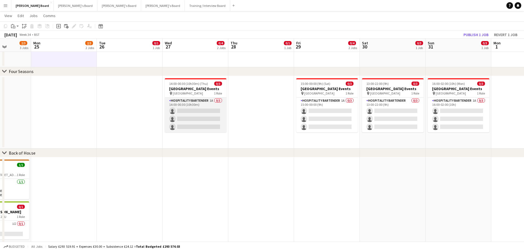
click at [207, 114] on app-card-role "Hospitality Bartender 1A 0/3 14:00-00:30 (10h30m) single-neutral-actions single…" at bounding box center [196, 114] width 62 height 35
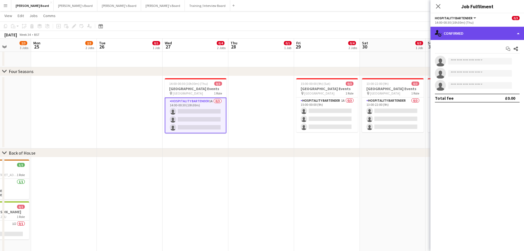
click at [500, 39] on div "single-neutral-actions-check-2 Confirmed" at bounding box center [477, 33] width 94 height 13
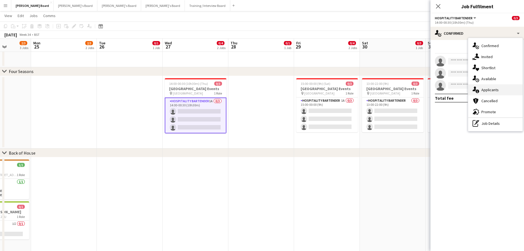
click at [495, 87] on div "single-neutral-actions-information Applicants" at bounding box center [495, 89] width 54 height 11
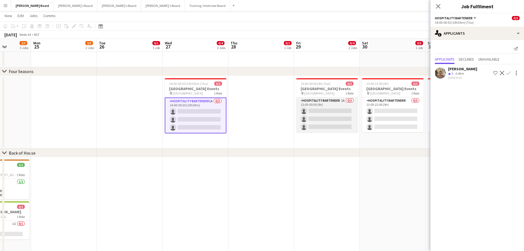
click at [323, 109] on app-card-role "Hospitality Bartender 1A 0/3 15:00-00:00 (9h) single-neutral-actions single-neu…" at bounding box center [327, 114] width 62 height 35
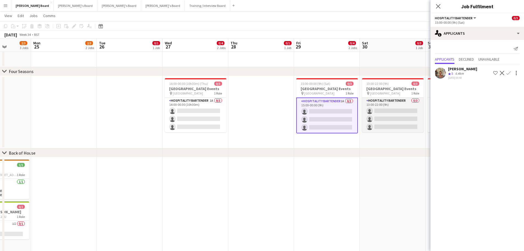
click at [394, 108] on app-card-role "Hospitality Bartender 0/3 13:00-22:00 (9h) single-neutral-actions single-neutra…" at bounding box center [393, 114] width 62 height 35
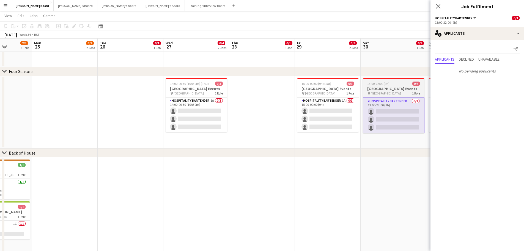
drag, startPoint x: 334, startPoint y: 115, endPoint x: 341, endPoint y: 113, distance: 6.9
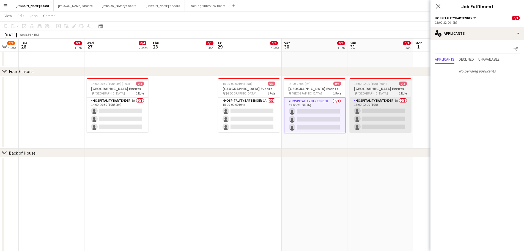
click at [381, 112] on app-card-role "Hospitality Bartender 1A 0/3 16:00-02:00 (10h) single-neutral-actions single-ne…" at bounding box center [381, 114] width 62 height 35
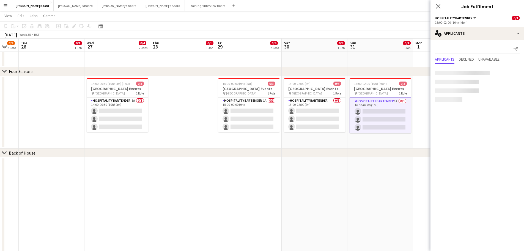
scroll to position [0, 178]
click at [290, 139] on app-date-cell "13:00-22:00 (9h) 0/3 [GEOGRAPHIC_DATA] Events pin [GEOGRAPHIC_DATA] 1 Role Hosp…" at bounding box center [315, 112] width 66 height 73
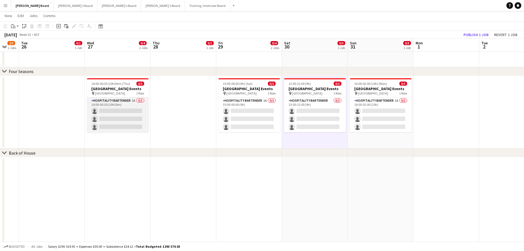
click at [131, 105] on app-card-role "Hospitality Bartender 1A 0/3 14:00-00:30 (10h30m) single-neutral-actions single…" at bounding box center [118, 114] width 62 height 35
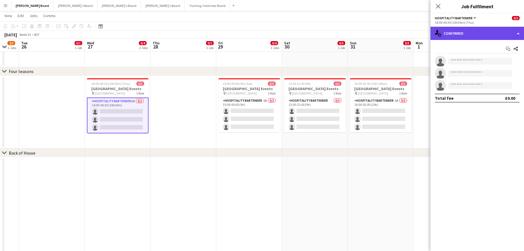
click at [482, 32] on div "single-neutral-actions-check-2 Confirmed" at bounding box center [477, 33] width 94 height 13
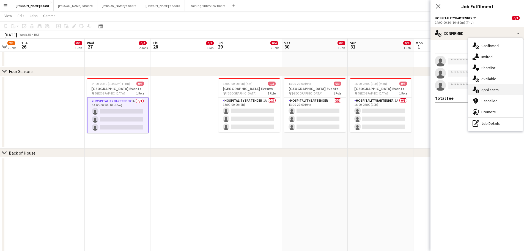
click at [505, 90] on div "single-neutral-actions-information Applicants" at bounding box center [495, 89] width 54 height 11
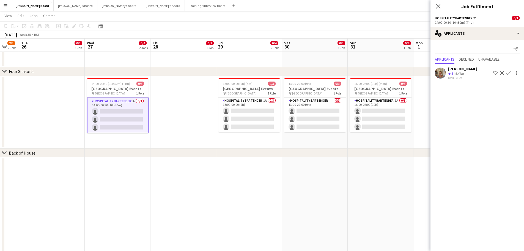
click at [462, 76] on div "6.4km" at bounding box center [459, 73] width 11 height 5
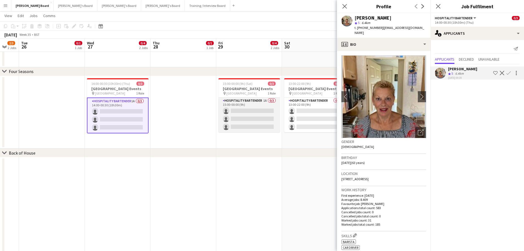
click at [246, 113] on app-card-role "Hospitality Bartender 1A 0/3 15:00-00:00 (9h) single-neutral-actions single-neu…" at bounding box center [249, 114] width 62 height 35
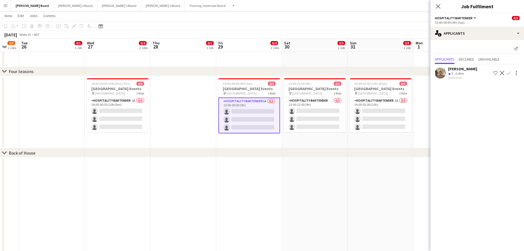
click at [474, 71] on div "[PERSON_NAME]" at bounding box center [462, 68] width 29 height 5
